Goal: Navigation & Orientation: Find specific page/section

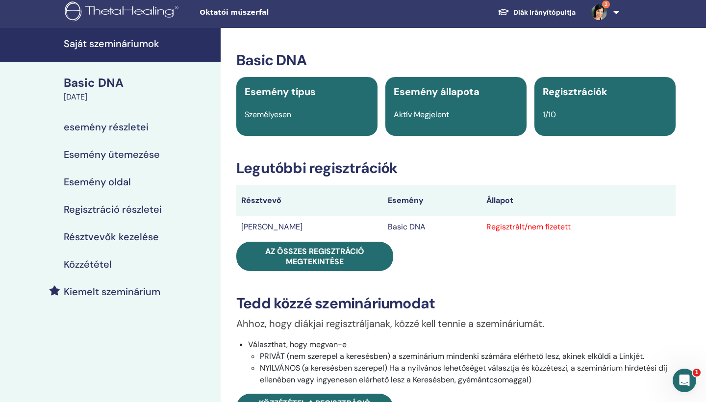
scroll to position [3, 0]
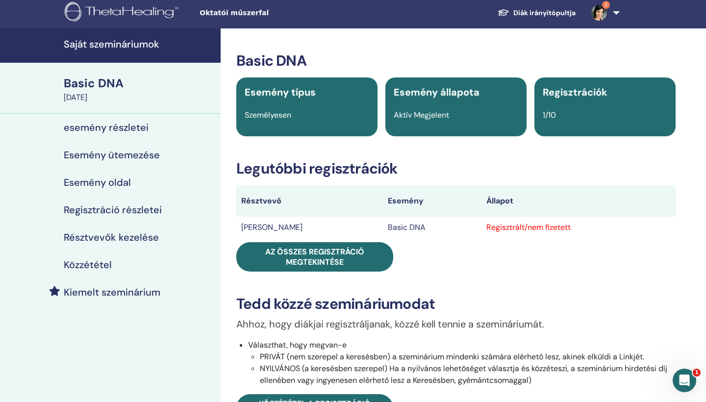
click at [119, 239] on h4 "Résztvevők kezelése" at bounding box center [111, 237] width 95 height 12
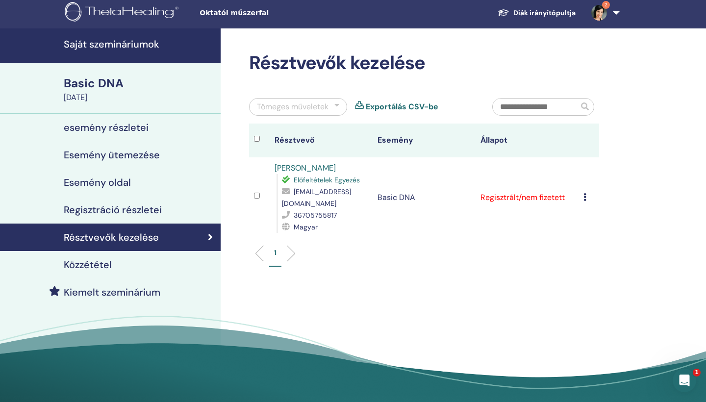
click at [599, 14] on img at bounding box center [599, 13] width 16 height 16
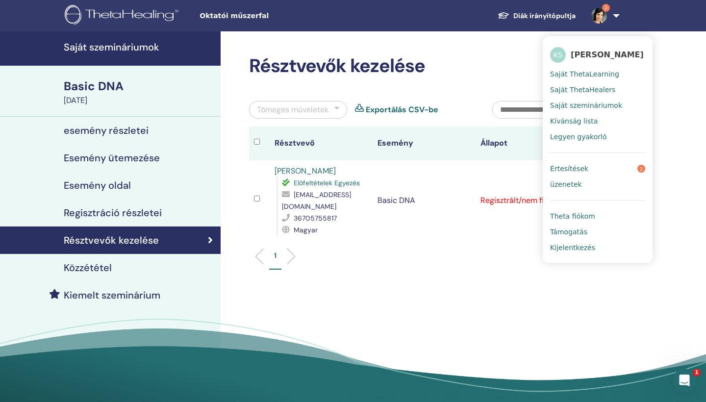
click at [583, 173] on span "Értesítések" at bounding box center [569, 168] width 38 height 9
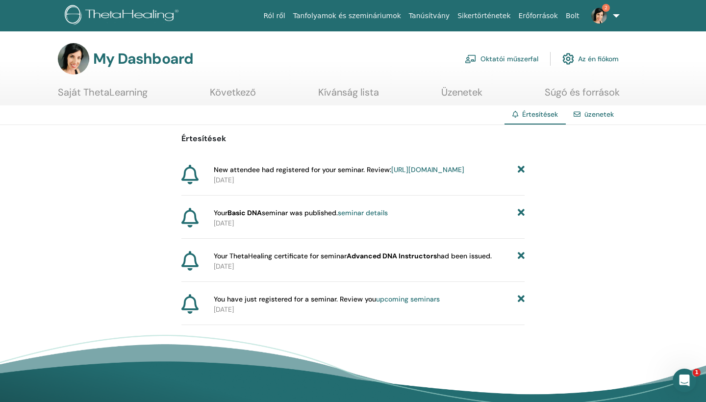
click at [112, 94] on link "Saját ThetaLearning" at bounding box center [103, 95] width 90 height 19
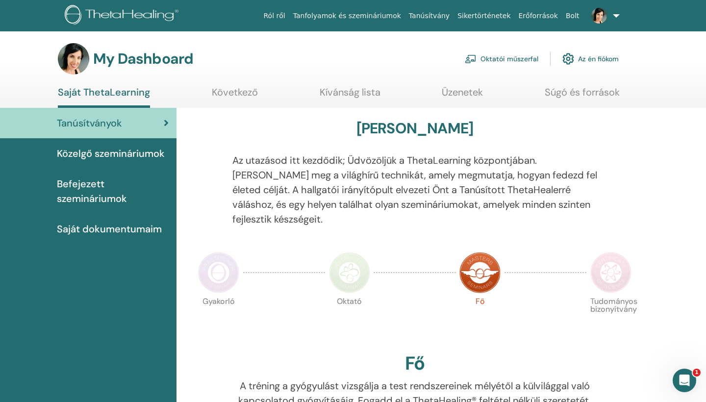
click at [602, 60] on link "Az én fiókom" at bounding box center [590, 59] width 56 height 22
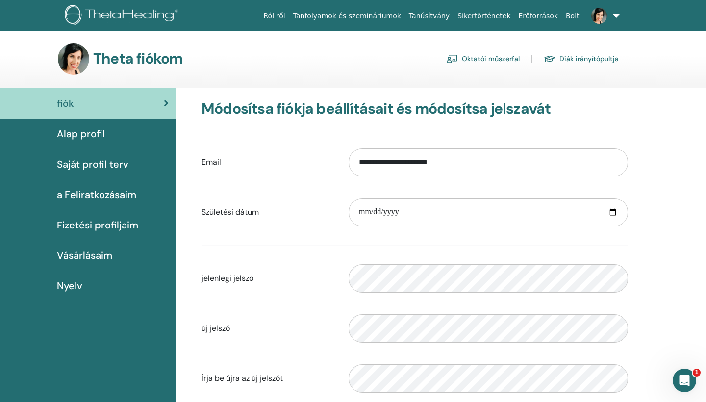
click at [346, 15] on link "Tanfolyamok és szemináriumok" at bounding box center [347, 16] width 116 height 18
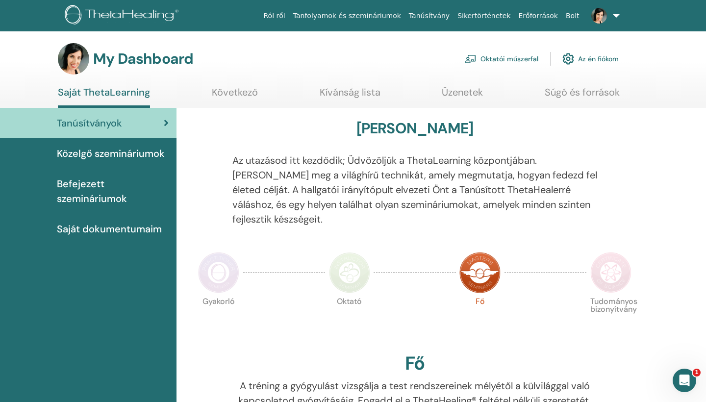
click at [592, 59] on link "Az én fiókom" at bounding box center [590, 59] width 56 height 22
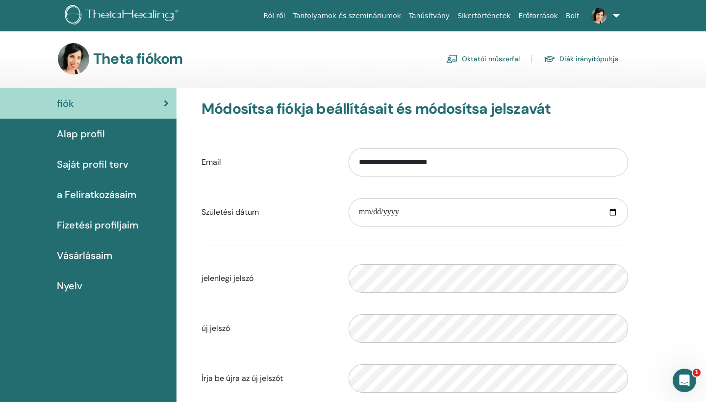
click at [615, 15] on link at bounding box center [603, 15] width 40 height 31
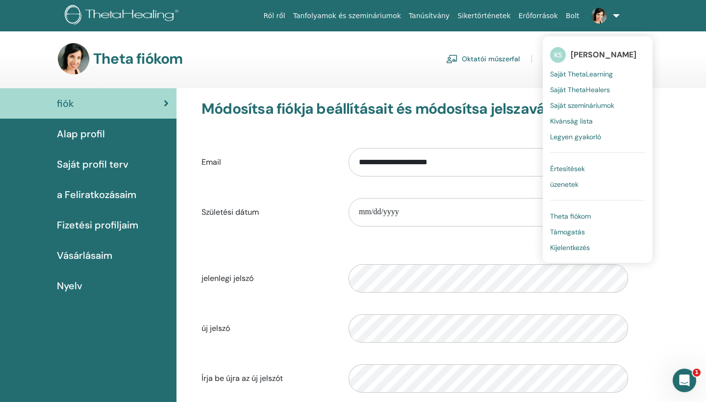
click at [566, 105] on span "Saját szemináriumok" at bounding box center [582, 105] width 64 height 9
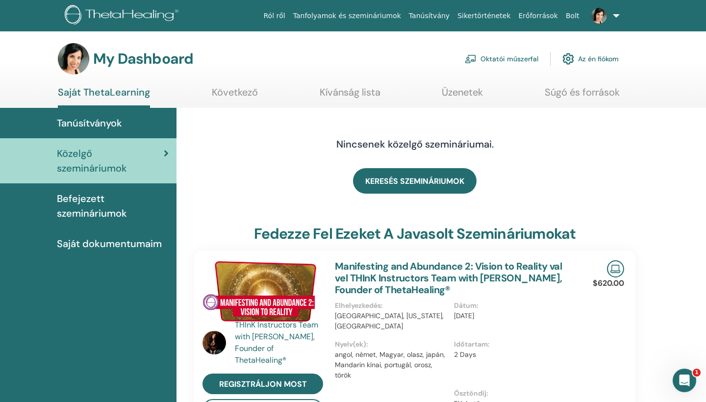
click at [526, 58] on link "Oktatói műszerfal" at bounding box center [500, 59] width 73 height 22
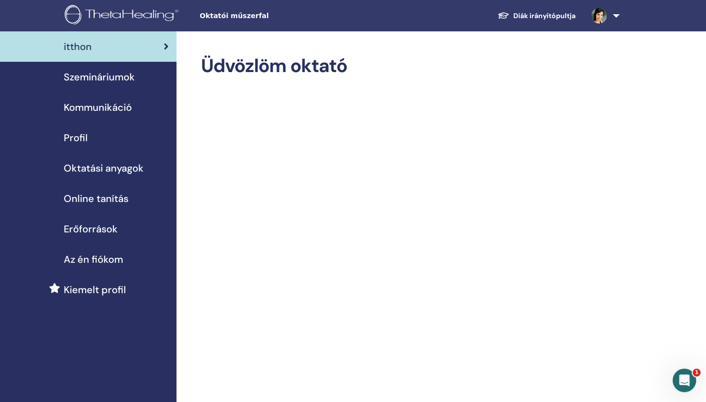
click at [96, 262] on span "Az én fiókom" at bounding box center [93, 259] width 59 height 15
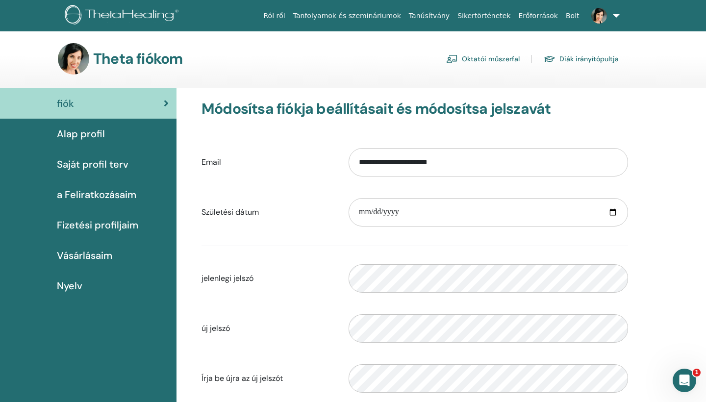
click at [87, 136] on span "Alap profil" at bounding box center [81, 133] width 48 height 15
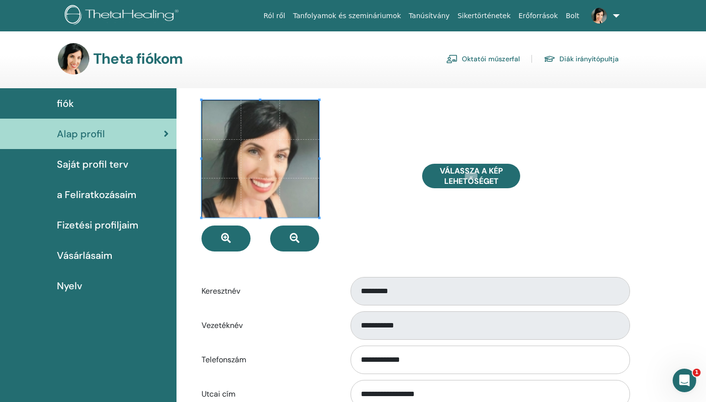
click at [616, 16] on link at bounding box center [603, 15] width 40 height 31
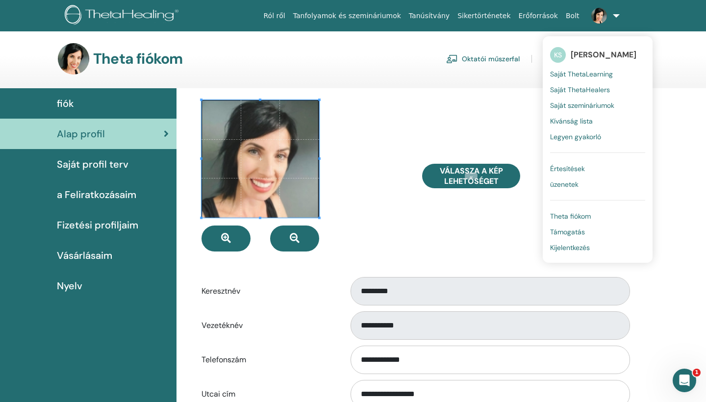
click at [588, 73] on span "Saját ThetaLearning" at bounding box center [581, 74] width 63 height 9
